Goal: Task Accomplishment & Management: Manage account settings

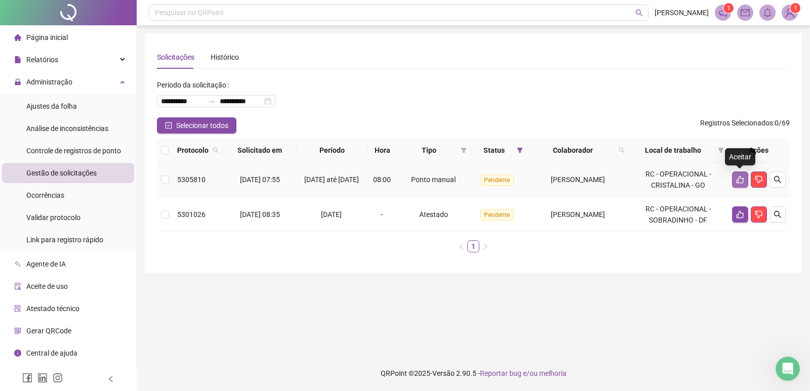
click at [740, 180] on icon "like" at bounding box center [740, 180] width 8 height 8
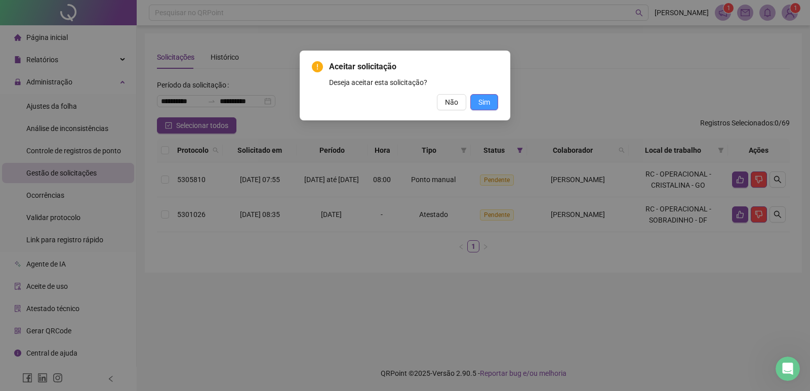
click at [487, 100] on span "Sim" at bounding box center [485, 102] width 12 height 11
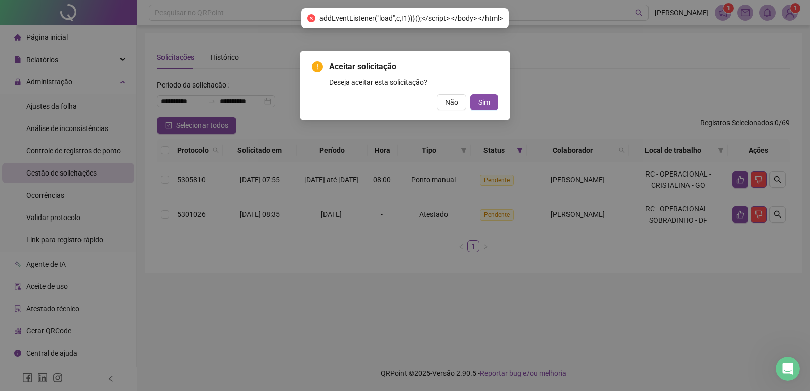
click at [738, 216] on div "Aceitar solicitação Deseja aceitar esta solicitação? Não Sim" at bounding box center [405, 195] width 810 height 391
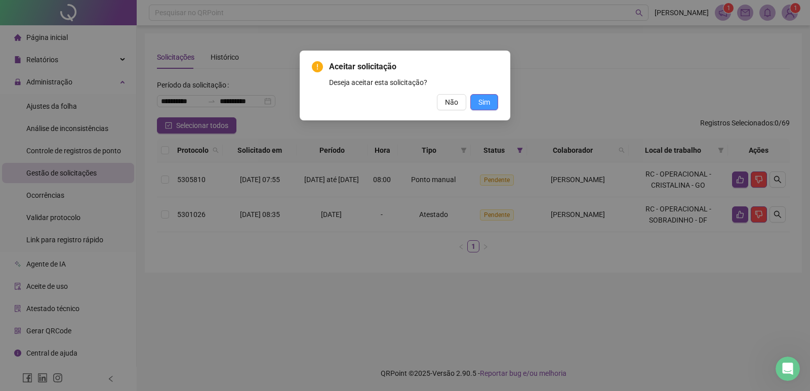
click at [483, 99] on span "Sim" at bounding box center [485, 102] width 12 height 11
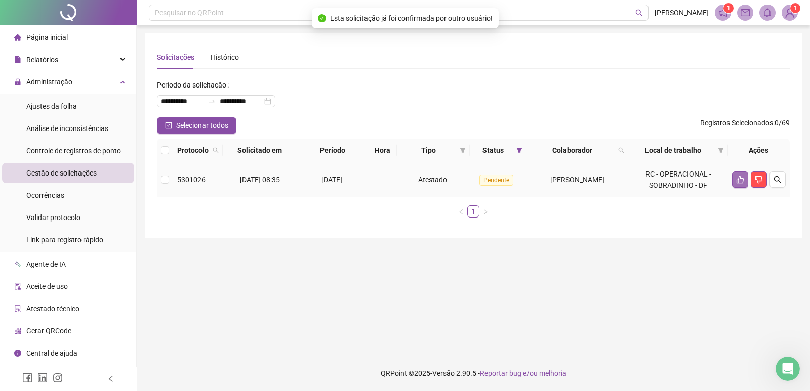
click at [739, 181] on icon "like" at bounding box center [740, 180] width 8 height 8
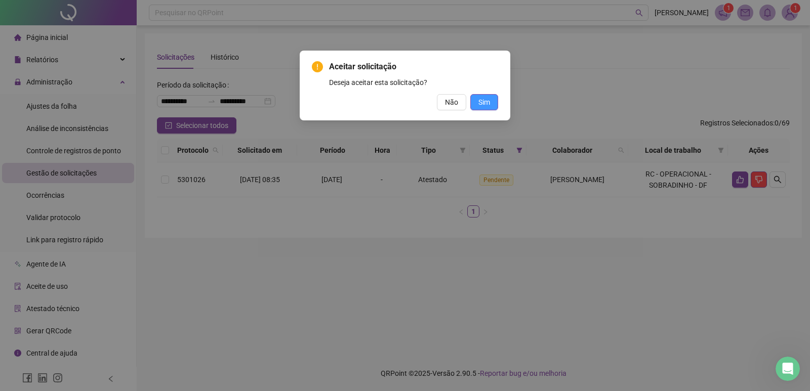
click at [489, 101] on span "Sim" at bounding box center [485, 102] width 12 height 11
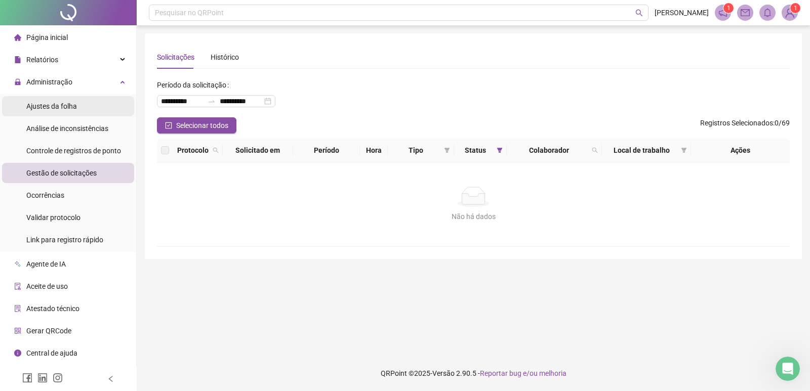
click at [52, 104] on span "Ajustes da folha" at bounding box center [51, 106] width 51 height 8
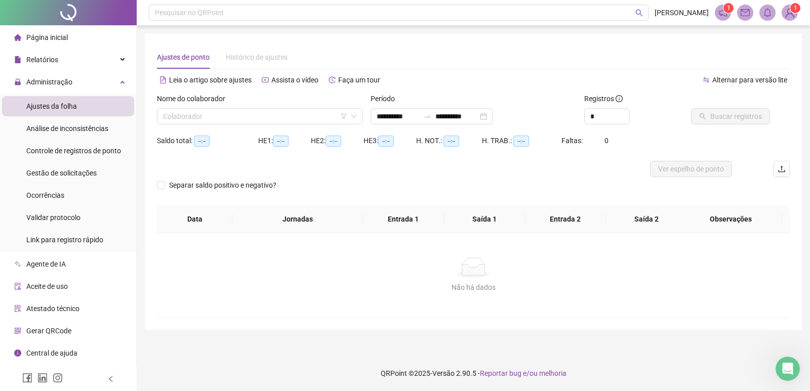
type input "**********"
click at [177, 111] on input "search" at bounding box center [255, 116] width 184 height 15
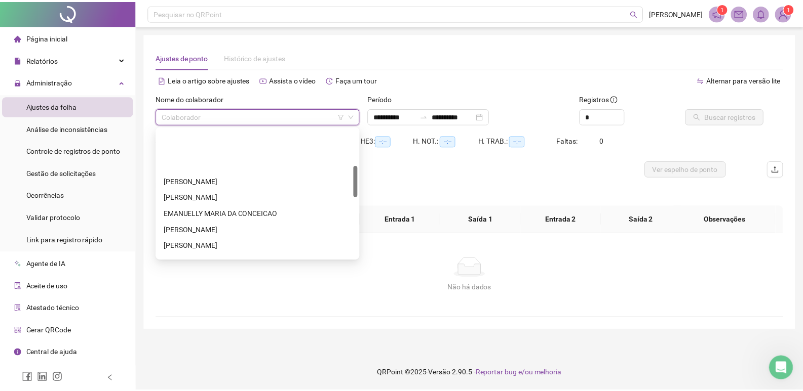
scroll to position [152, 0]
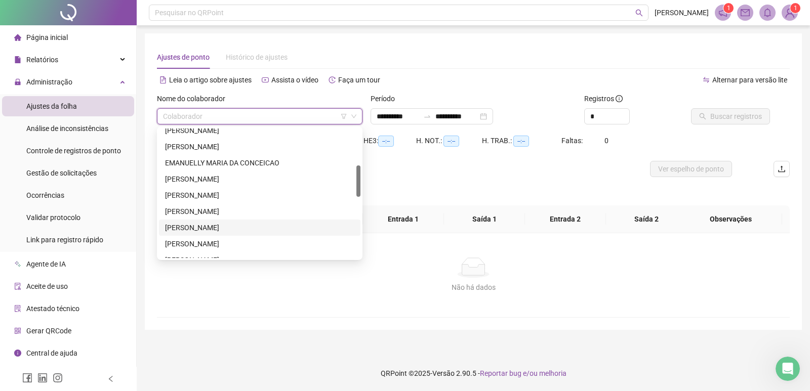
click at [203, 227] on div "[PERSON_NAME]" at bounding box center [259, 227] width 189 height 11
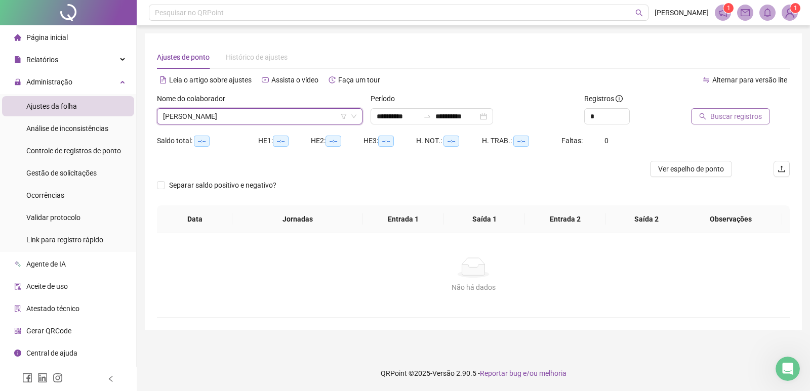
click at [727, 116] on span "Buscar registros" at bounding box center [736, 116] width 52 height 11
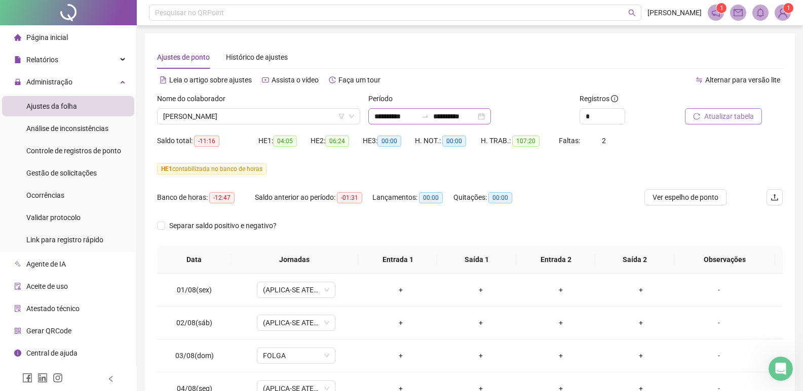
click at [491, 117] on div "**********" at bounding box center [429, 116] width 123 height 16
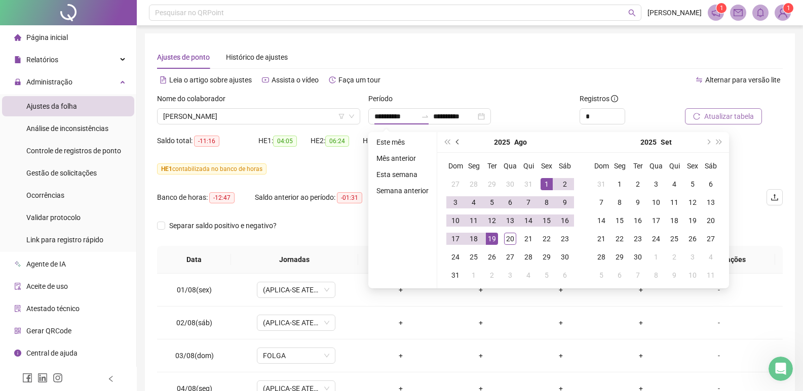
click at [457, 142] on span "prev-year" at bounding box center [458, 142] width 5 height 5
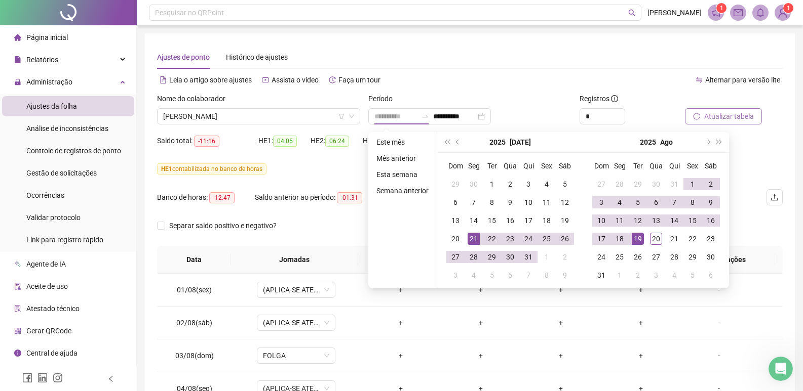
type input "**********"
click at [469, 236] on div "21" at bounding box center [473, 239] width 12 height 12
type input "**********"
click at [636, 241] on div "19" at bounding box center [637, 239] width 12 height 12
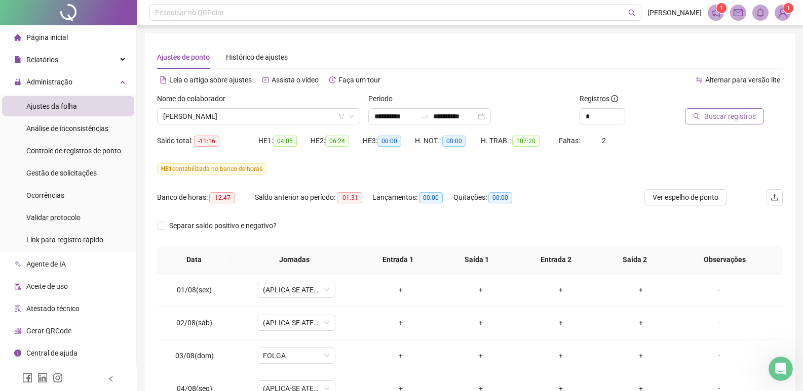
click at [723, 116] on span "Buscar registros" at bounding box center [730, 116] width 52 height 11
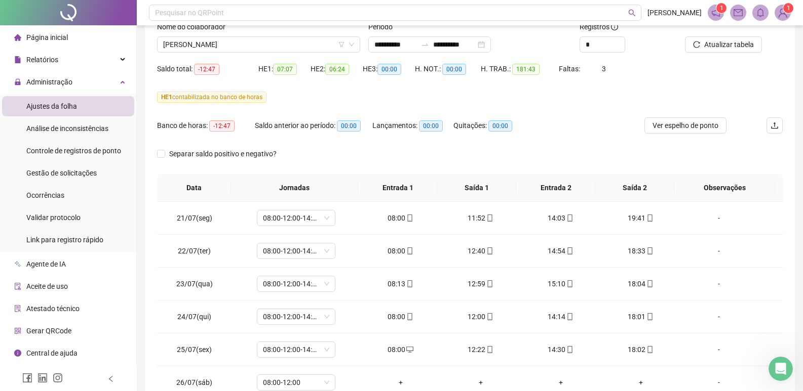
scroll to position [0, 0]
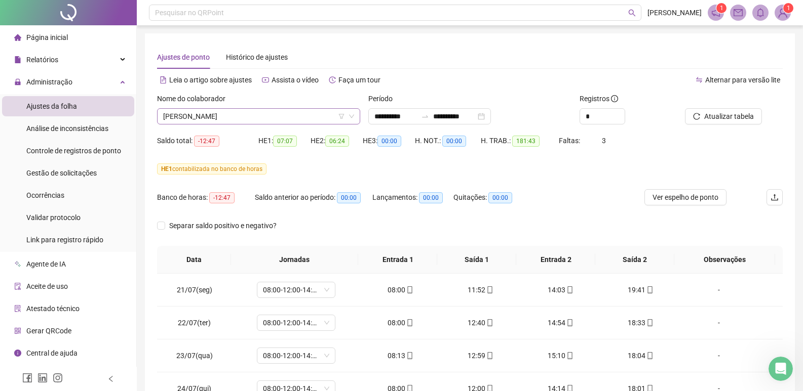
click at [289, 116] on span "[PERSON_NAME]" at bounding box center [258, 116] width 191 height 15
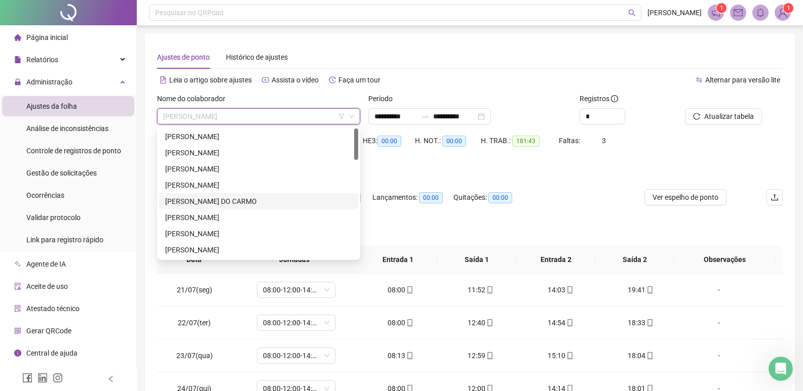
click at [244, 197] on div "[PERSON_NAME] DO CARMO" at bounding box center [258, 201] width 187 height 11
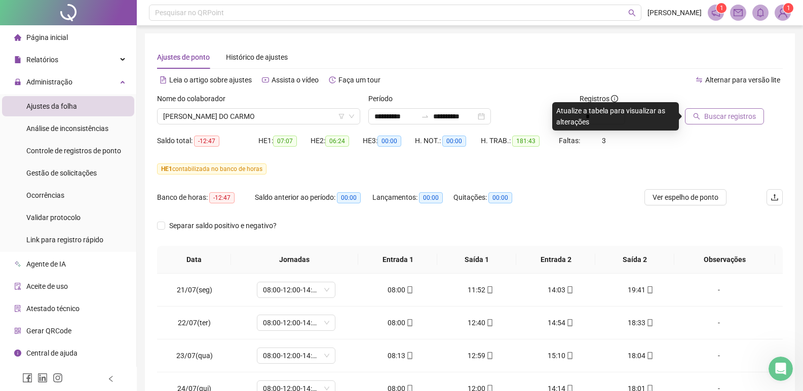
click at [726, 118] on span "Buscar registros" at bounding box center [730, 116] width 52 height 11
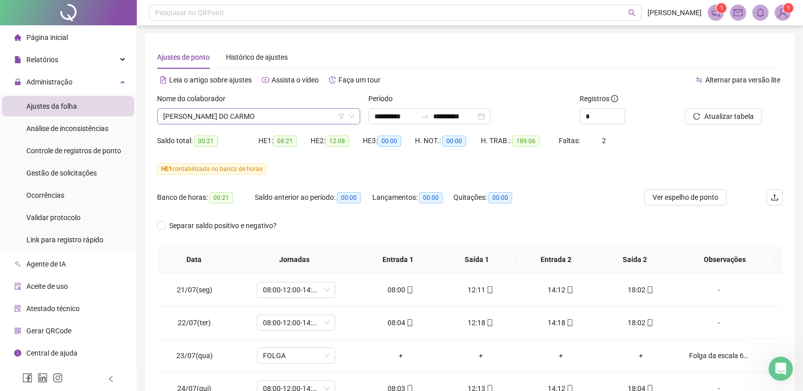
click at [313, 120] on span "[PERSON_NAME] DO CARMO" at bounding box center [258, 116] width 191 height 15
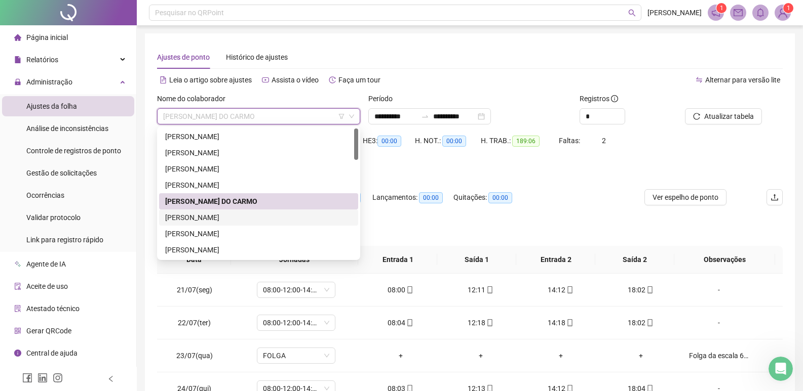
click at [209, 214] on div "[PERSON_NAME]" at bounding box center [258, 217] width 187 height 11
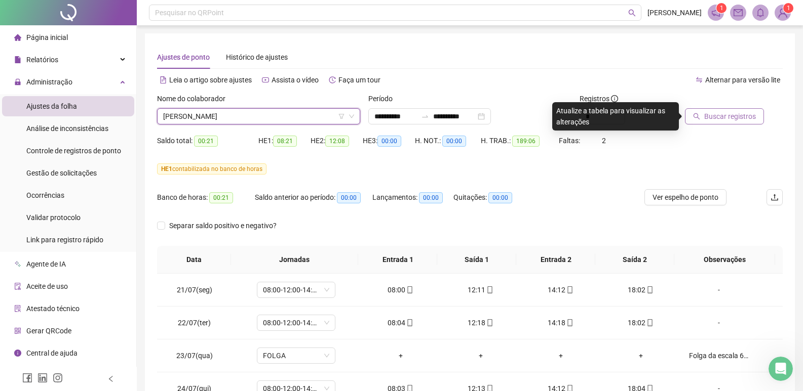
click at [721, 114] on span "Buscar registros" at bounding box center [730, 116] width 52 height 11
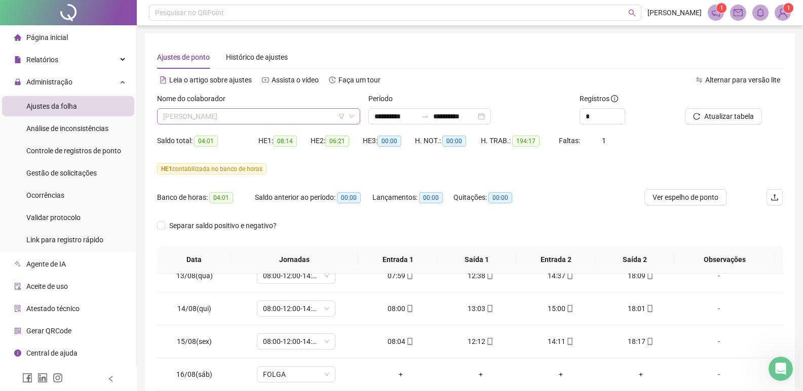
click at [325, 113] on span "[PERSON_NAME]" at bounding box center [258, 116] width 191 height 15
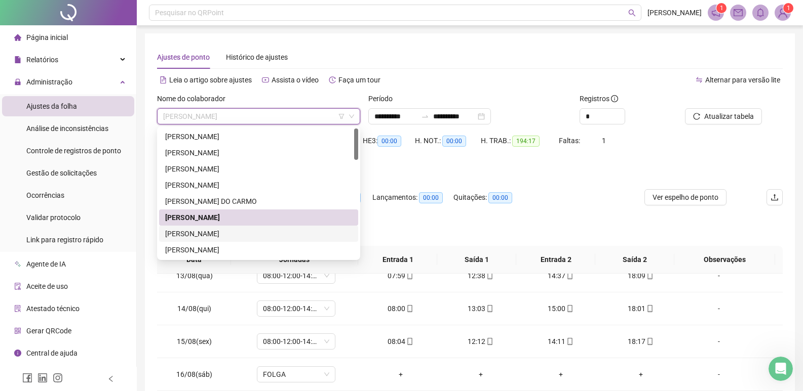
click at [214, 233] on div "[PERSON_NAME]" at bounding box center [258, 233] width 187 height 11
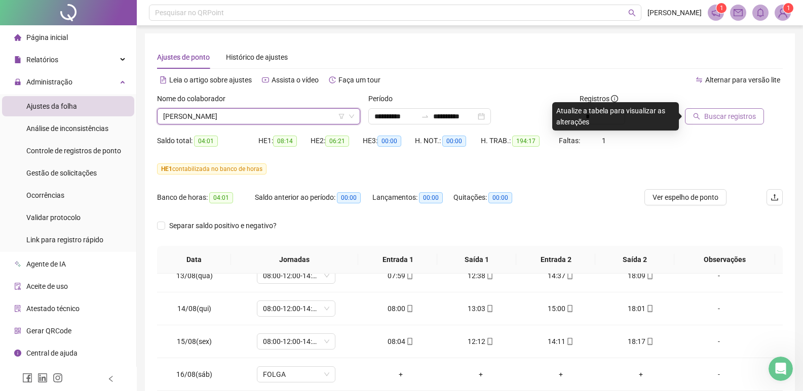
click at [718, 117] on span "Buscar registros" at bounding box center [730, 116] width 52 height 11
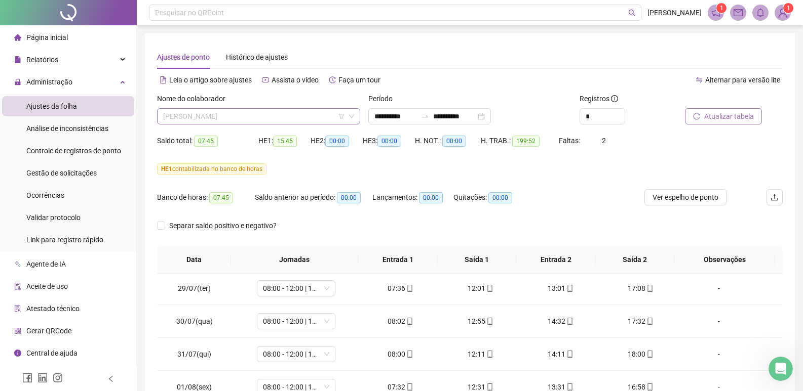
click at [280, 119] on span "[PERSON_NAME]" at bounding box center [258, 116] width 191 height 15
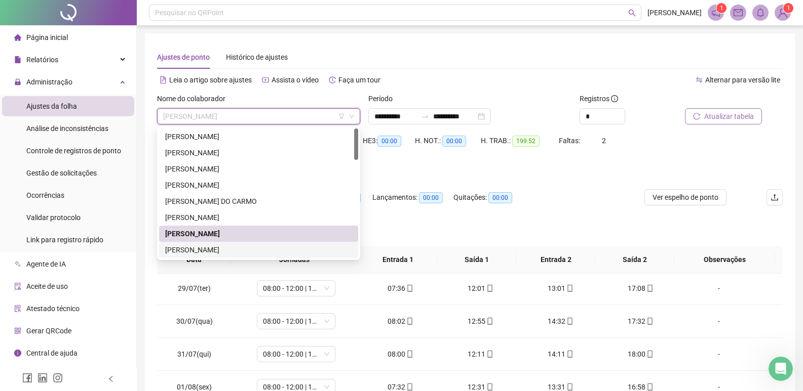
click at [213, 250] on div "[PERSON_NAME]" at bounding box center [258, 250] width 187 height 11
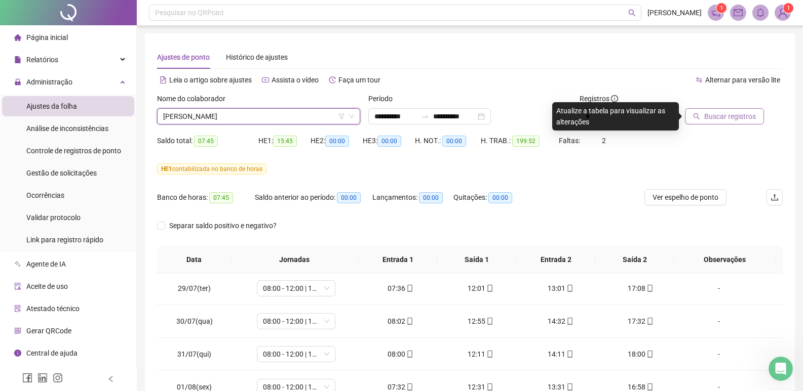
click at [719, 117] on span "Buscar registros" at bounding box center [730, 116] width 52 height 11
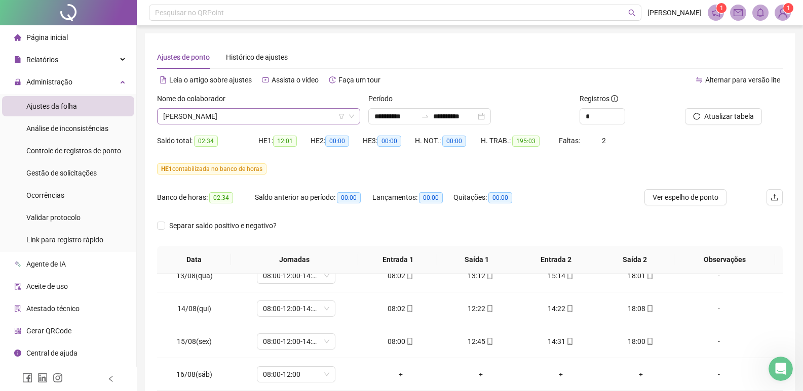
click at [267, 111] on span "[PERSON_NAME]" at bounding box center [258, 116] width 191 height 15
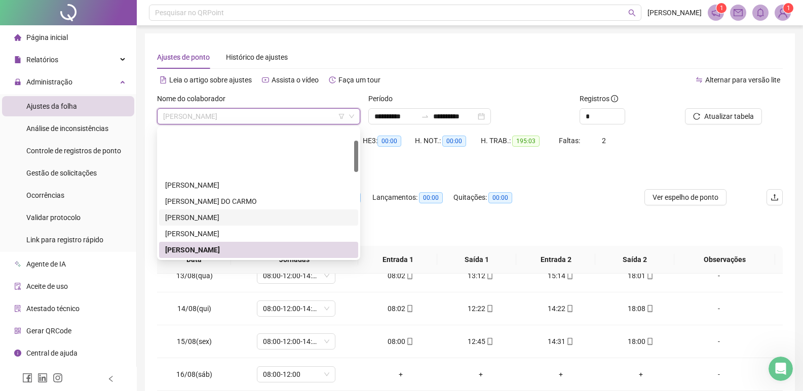
scroll to position [51, 0]
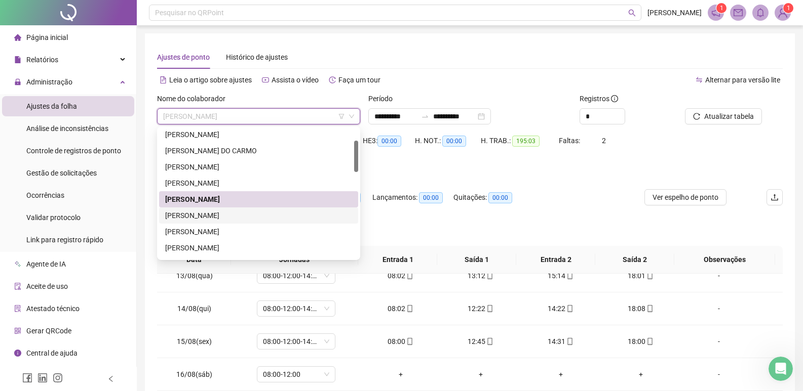
click at [208, 214] on div "[PERSON_NAME]" at bounding box center [258, 215] width 187 height 11
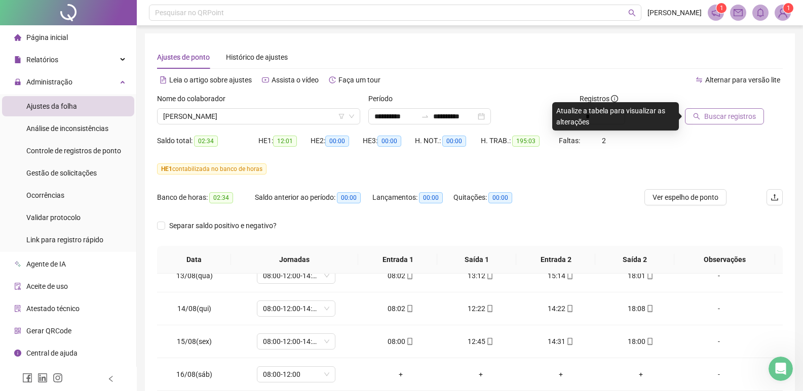
click at [758, 120] on button "Buscar registros" at bounding box center [724, 116] width 79 height 16
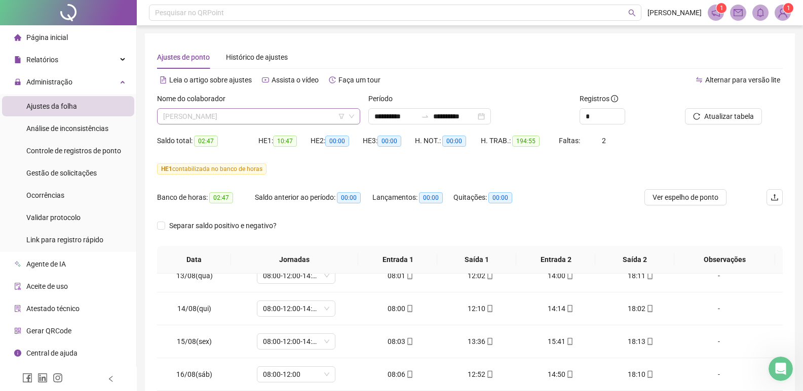
click at [257, 116] on span "[PERSON_NAME]" at bounding box center [258, 116] width 191 height 15
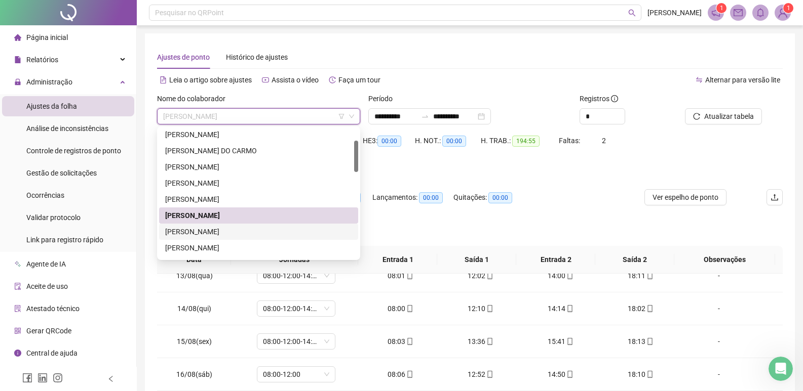
click at [193, 229] on div "[PERSON_NAME]" at bounding box center [258, 231] width 187 height 11
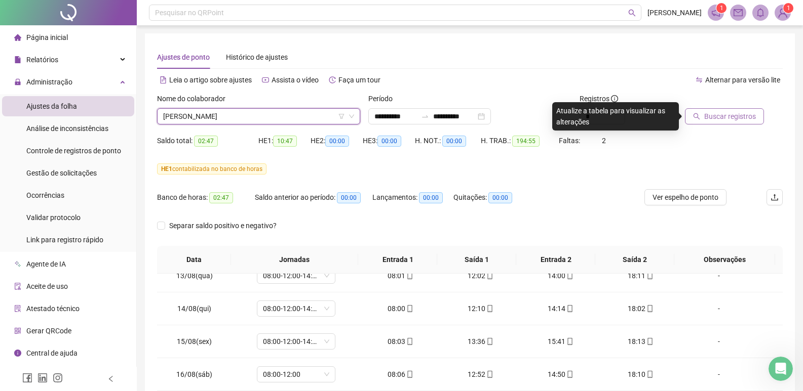
click at [709, 120] on span "Buscar registros" at bounding box center [730, 116] width 52 height 11
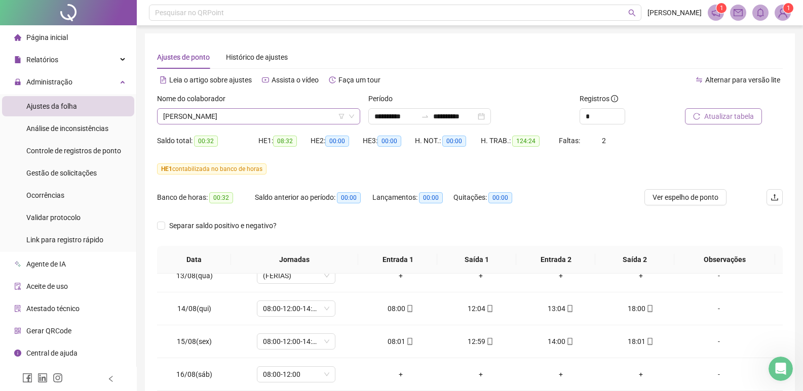
click at [286, 117] on span "[PERSON_NAME]" at bounding box center [258, 116] width 191 height 15
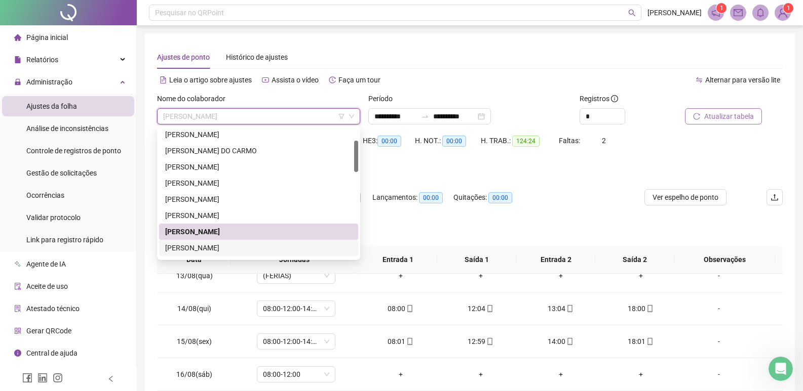
click at [215, 248] on div "[PERSON_NAME]" at bounding box center [258, 248] width 187 height 11
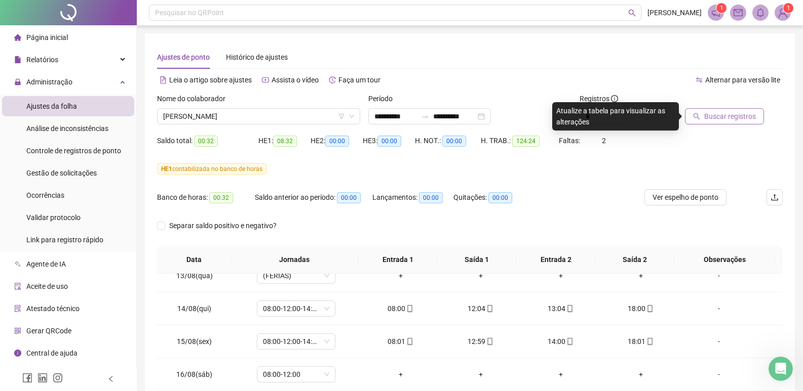
click at [711, 113] on span "Buscar registros" at bounding box center [730, 116] width 52 height 11
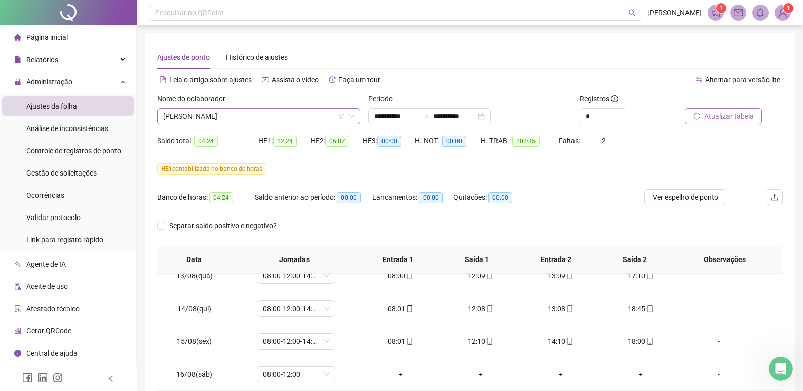
click at [322, 112] on span "[PERSON_NAME]" at bounding box center [258, 116] width 191 height 15
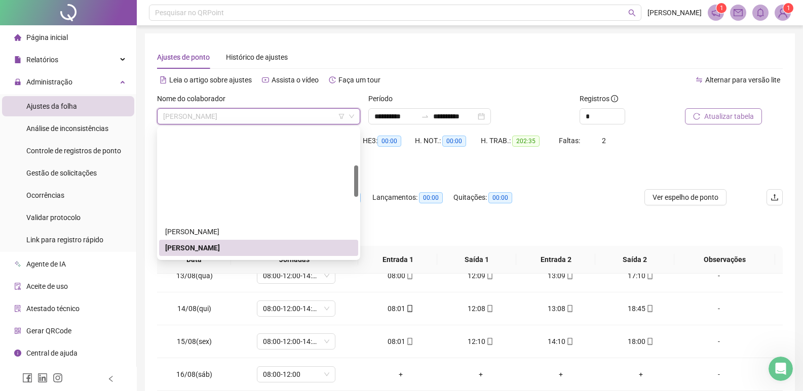
scroll to position [152, 0]
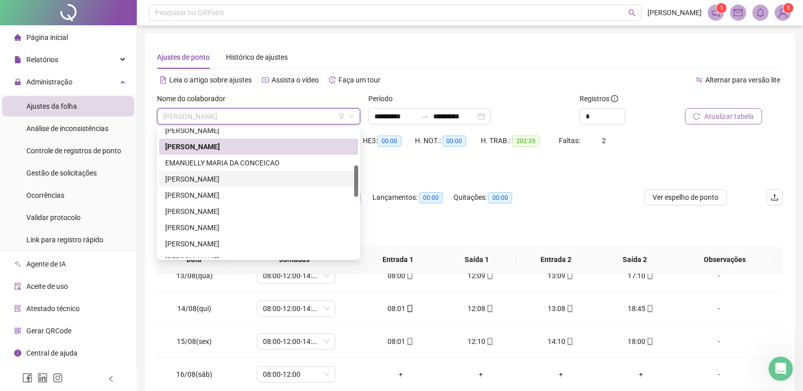
click at [203, 181] on div "[PERSON_NAME]" at bounding box center [258, 179] width 187 height 11
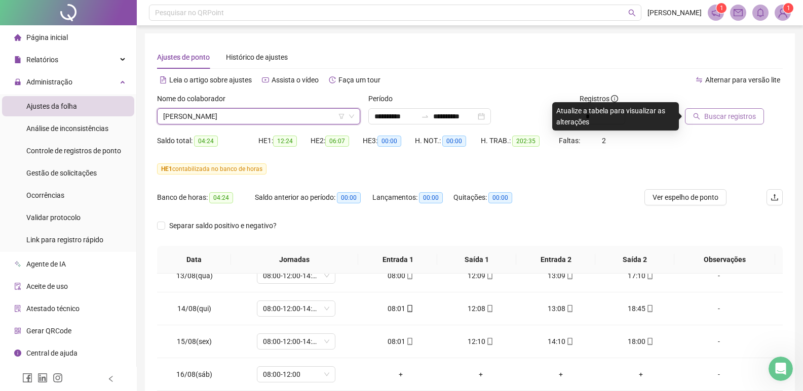
click at [737, 118] on span "Buscar registros" at bounding box center [730, 116] width 52 height 11
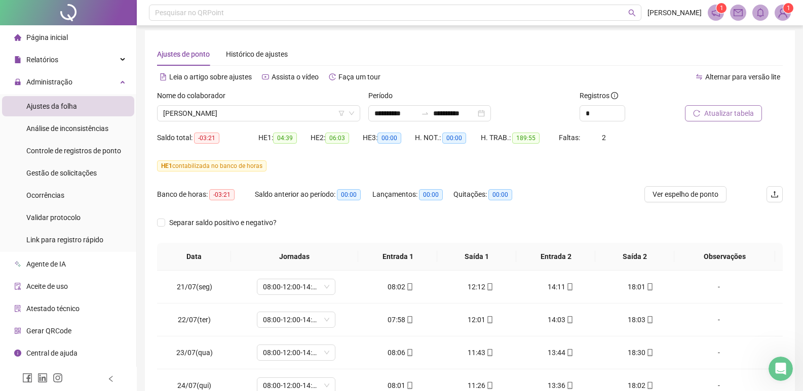
scroll to position [0, 0]
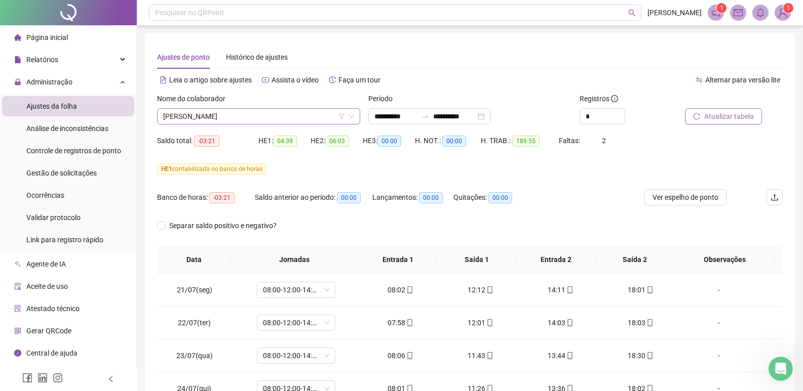
click at [243, 115] on span "[PERSON_NAME]" at bounding box center [258, 116] width 191 height 15
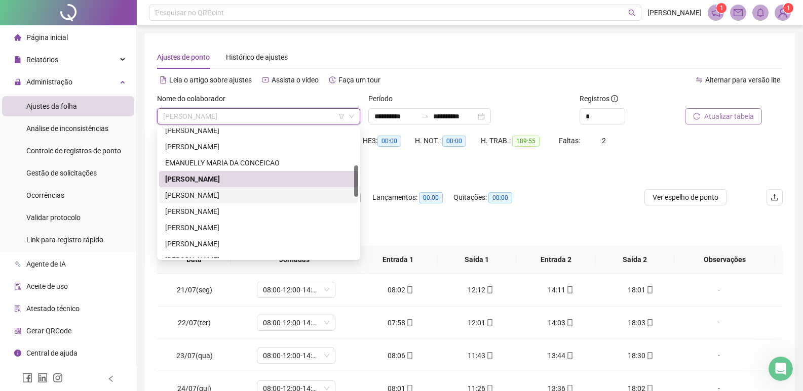
click at [248, 195] on div "[PERSON_NAME]" at bounding box center [258, 195] width 187 height 11
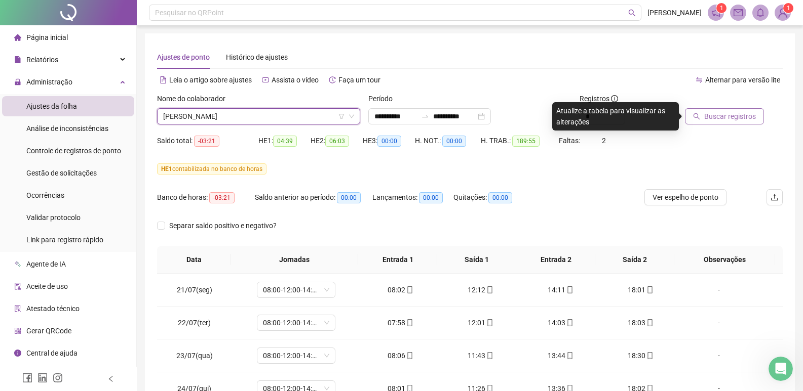
click at [733, 116] on span "Buscar registros" at bounding box center [730, 116] width 52 height 11
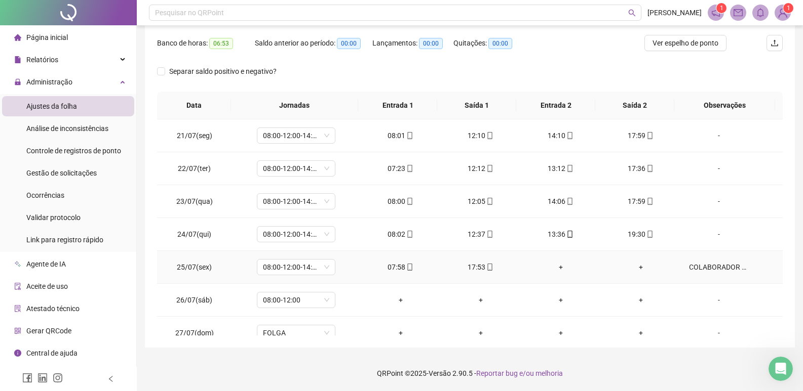
click at [706, 265] on div "COLABORADOR NÃO TIROU HORARIO DE ALMOÇO/ ESTAVA EM PALMITAL RESOLVENDO UM CLIEN…" at bounding box center [719, 267] width 60 height 11
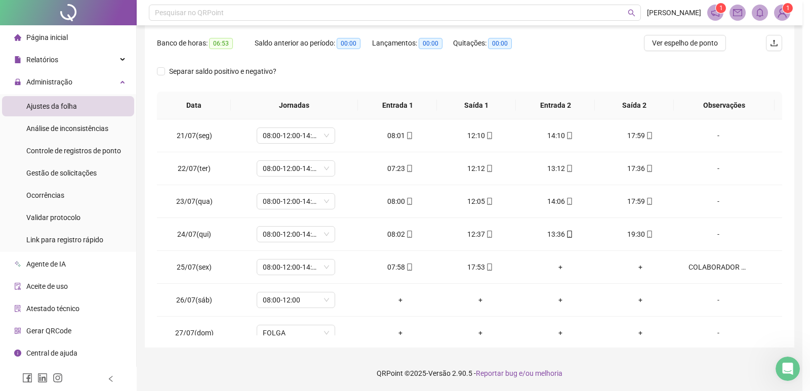
type textarea "**********"
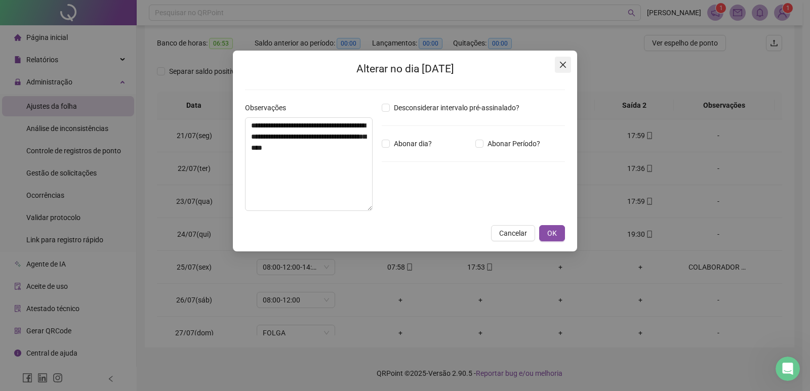
click at [568, 64] on span "Close" at bounding box center [563, 65] width 16 height 8
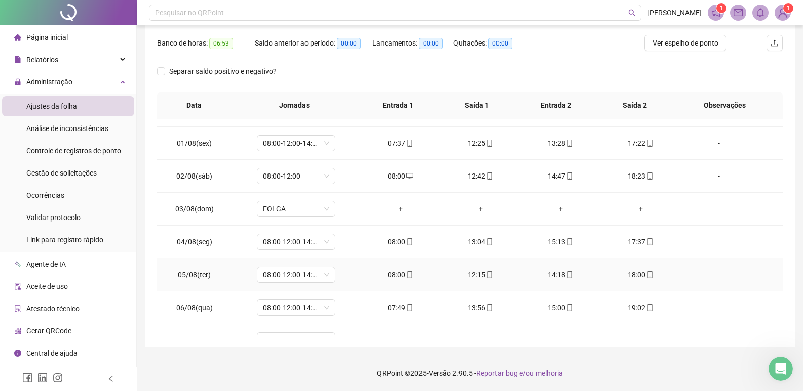
scroll to position [405, 0]
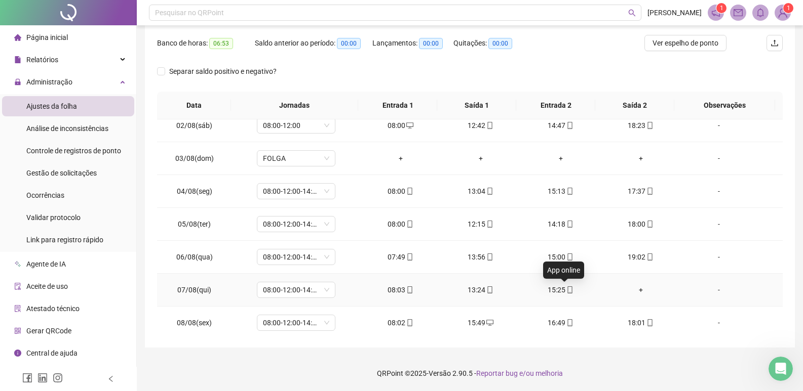
click at [566, 290] on icon "mobile" at bounding box center [569, 290] width 7 height 7
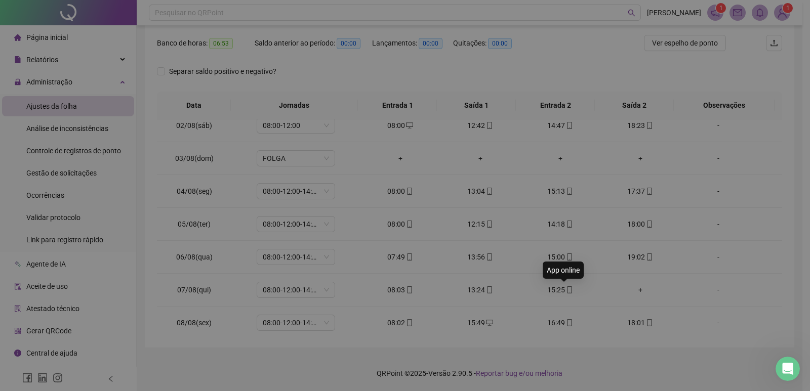
type input "**********"
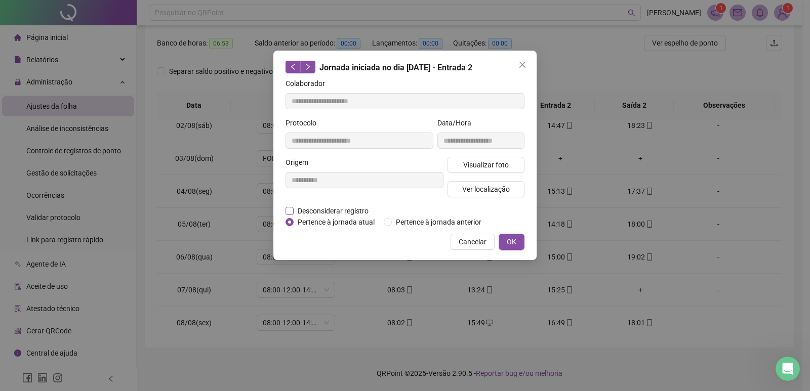
click at [322, 213] on span "Desconsiderar registro" at bounding box center [333, 211] width 79 height 11
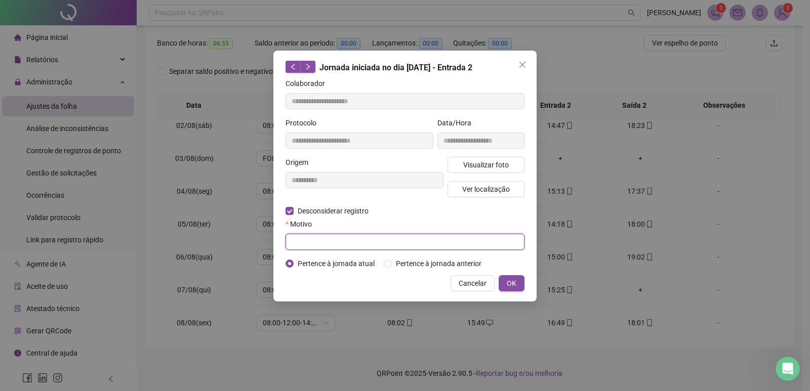
click at [305, 244] on input "text" at bounding box center [405, 242] width 239 height 16
type input "**********"
click at [518, 283] on button "OK" at bounding box center [512, 283] width 26 height 16
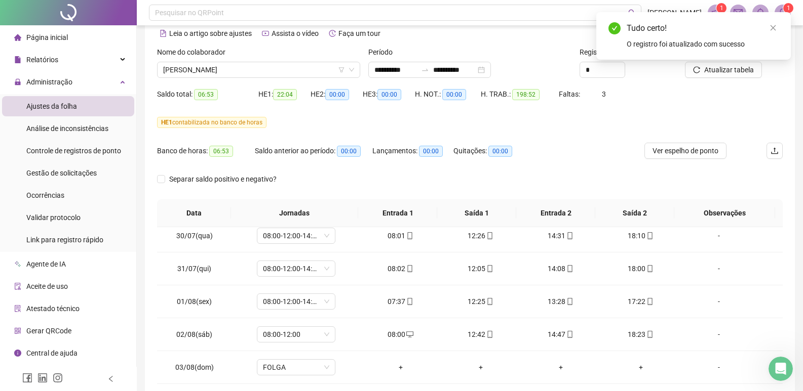
scroll to position [0, 0]
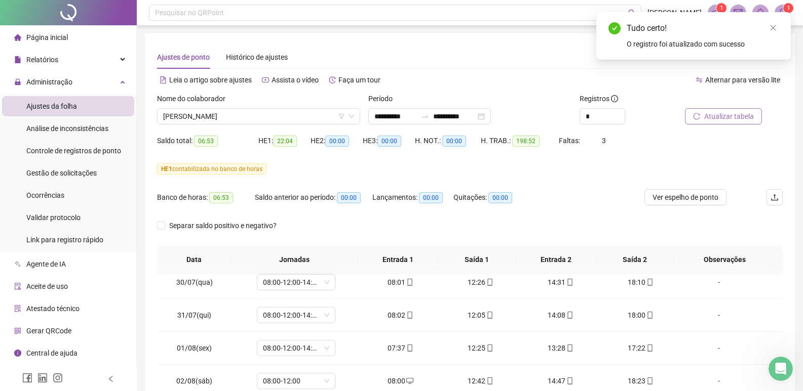
click at [735, 118] on span "Atualizar tabela" at bounding box center [729, 116] width 50 height 11
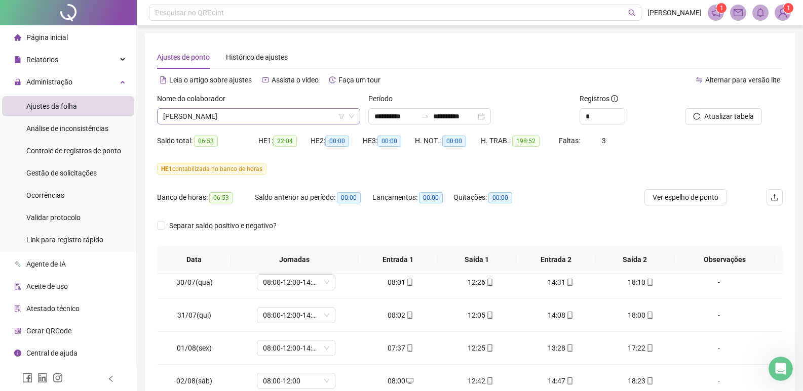
click at [276, 115] on span "[PERSON_NAME]" at bounding box center [258, 116] width 191 height 15
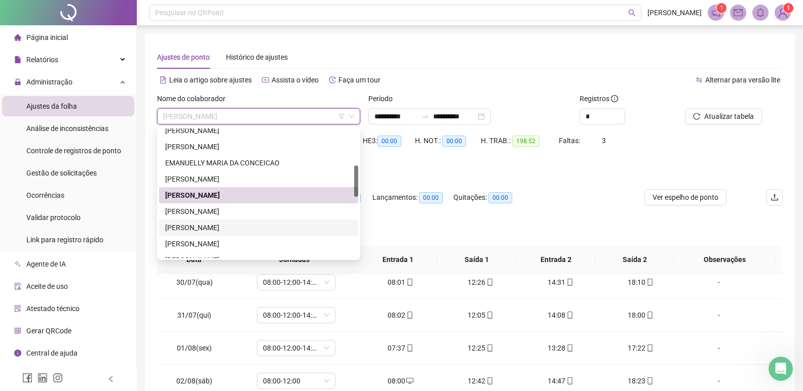
click at [215, 224] on div "[PERSON_NAME]" at bounding box center [258, 227] width 187 height 11
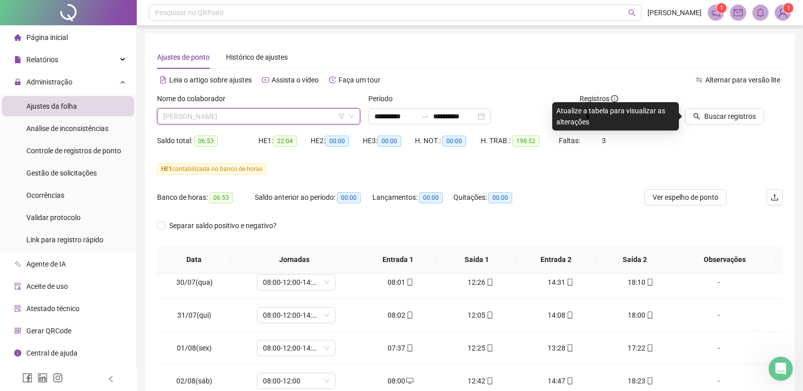
click at [298, 117] on span "[PERSON_NAME]" at bounding box center [258, 116] width 191 height 15
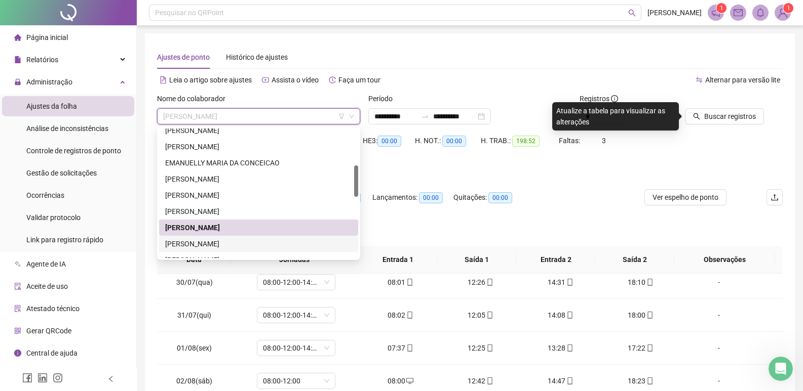
click at [231, 247] on div "[PERSON_NAME]" at bounding box center [258, 244] width 187 height 11
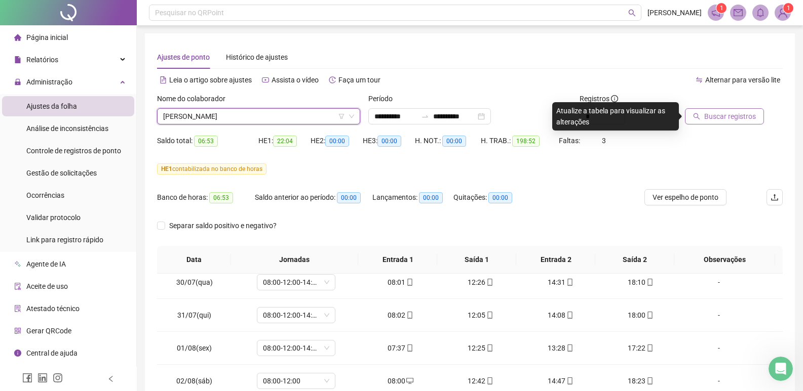
click at [737, 119] on span "Buscar registros" at bounding box center [730, 116] width 52 height 11
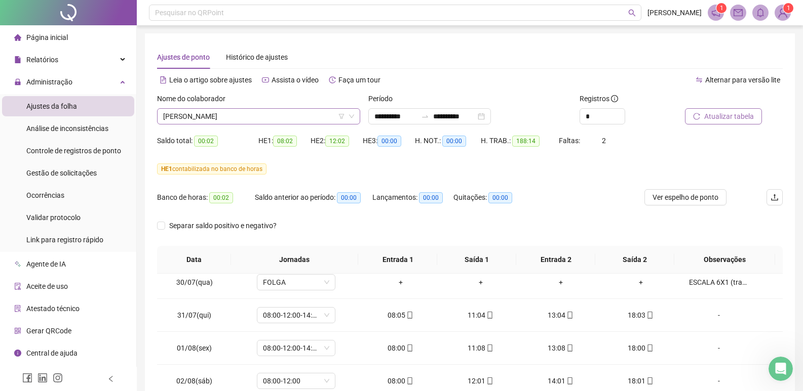
click at [261, 114] on span "[PERSON_NAME]" at bounding box center [258, 116] width 191 height 15
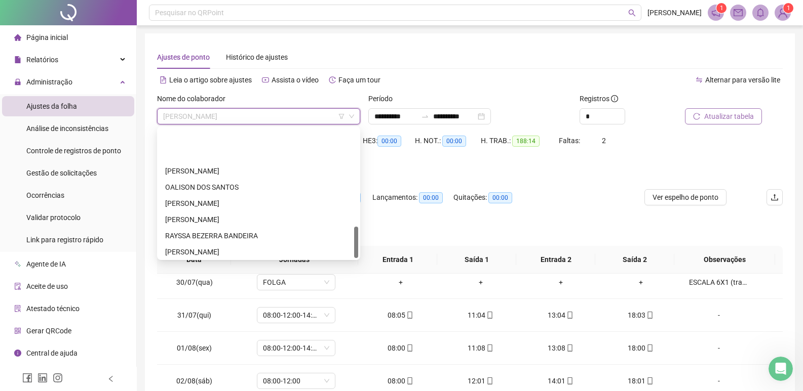
scroll to position [405, 0]
click at [208, 251] on div "[PERSON_NAME]" at bounding box center [258, 250] width 187 height 11
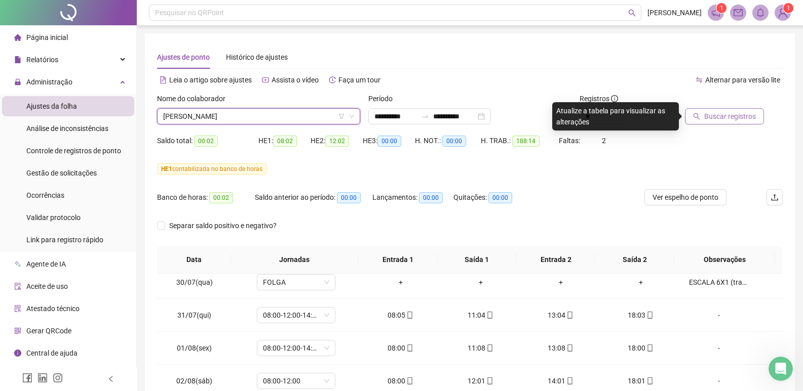
click at [736, 115] on span "Buscar registros" at bounding box center [730, 116] width 52 height 11
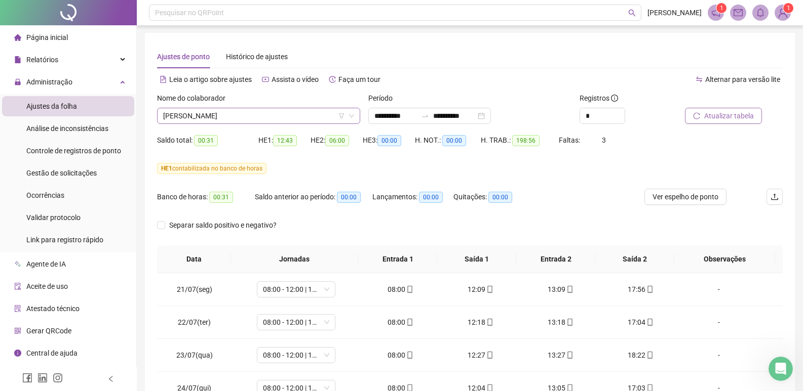
scroll to position [0, 0]
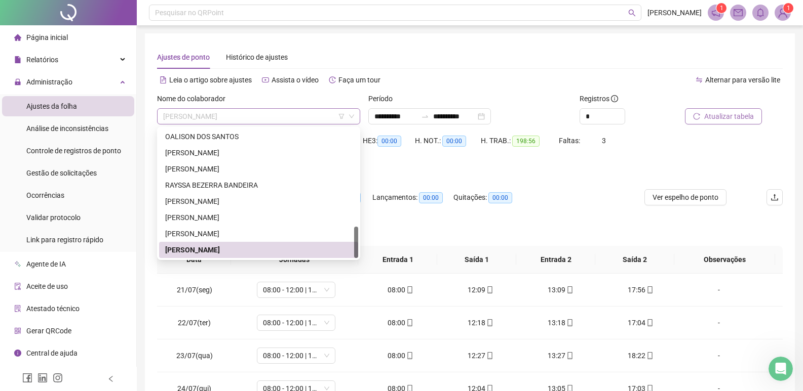
click at [314, 111] on span "[PERSON_NAME]" at bounding box center [258, 116] width 191 height 15
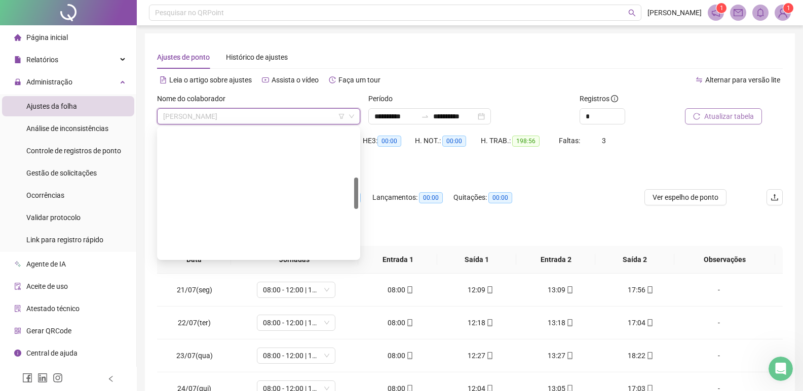
scroll to position [203, 0]
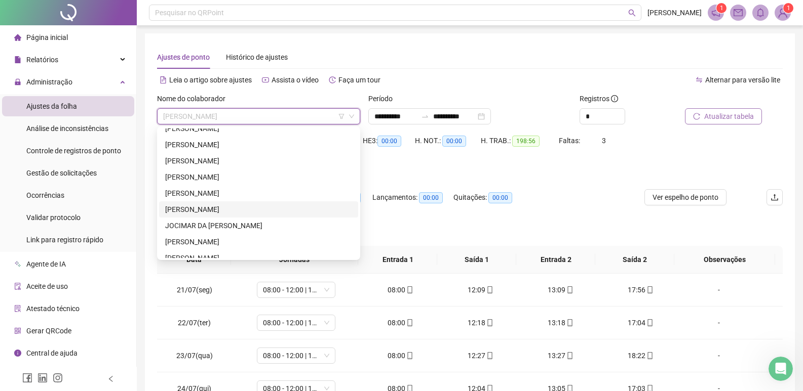
click at [208, 208] on div "[PERSON_NAME]" at bounding box center [258, 209] width 187 height 11
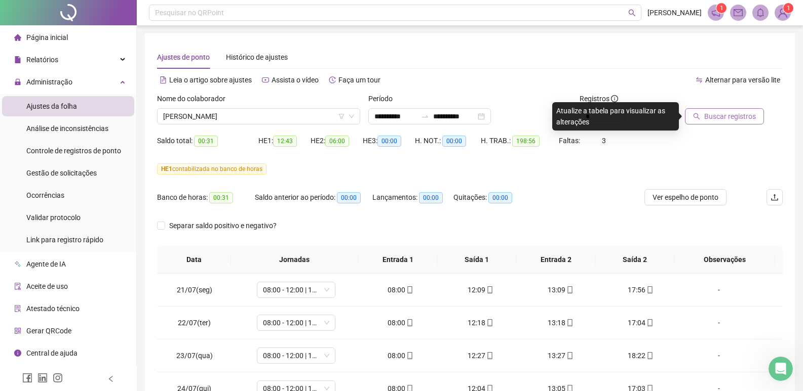
click at [726, 116] on span "Buscar registros" at bounding box center [730, 116] width 52 height 11
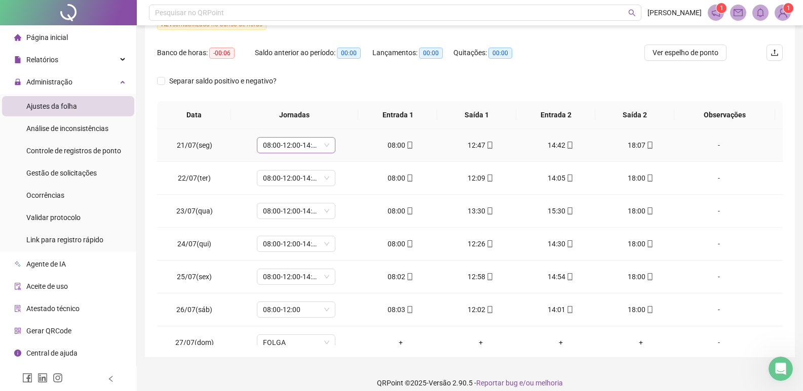
scroll to position [0, 0]
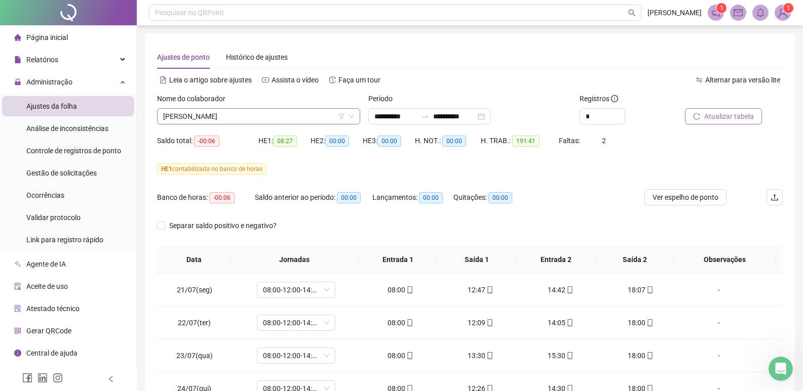
click at [276, 118] on span "[PERSON_NAME]" at bounding box center [258, 116] width 191 height 15
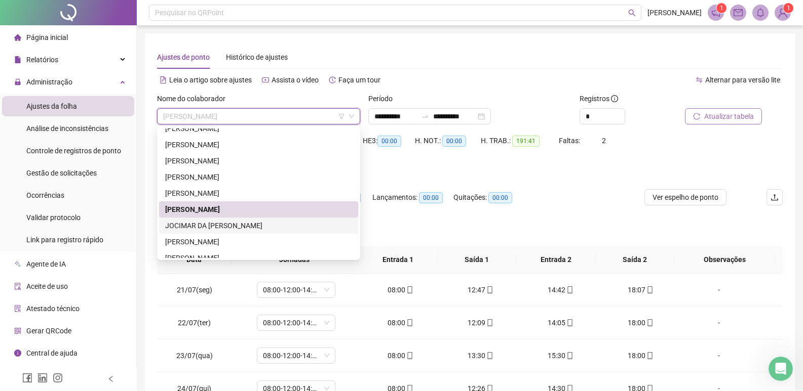
click at [213, 223] on div "JOCIMAR DA [PERSON_NAME]" at bounding box center [258, 225] width 187 height 11
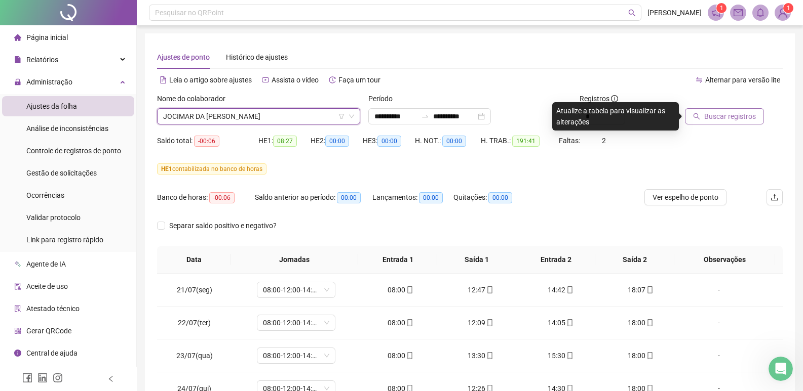
click at [732, 116] on span "Buscar registros" at bounding box center [730, 116] width 52 height 11
